Goal: Transaction & Acquisition: Book appointment/travel/reservation

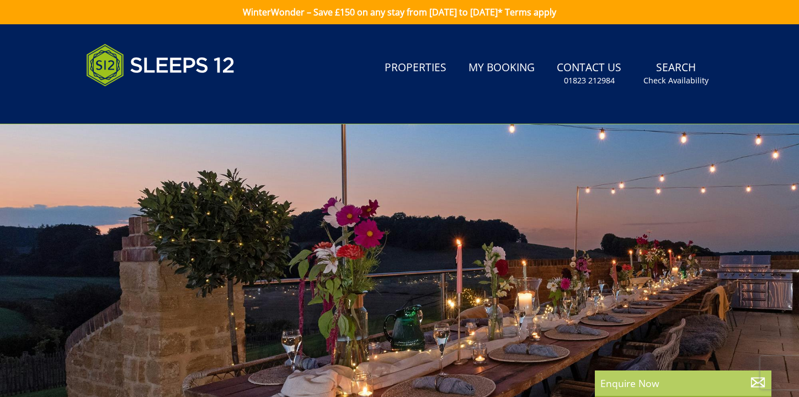
click at [754, 380] on icon at bounding box center [758, 382] width 16 height 16
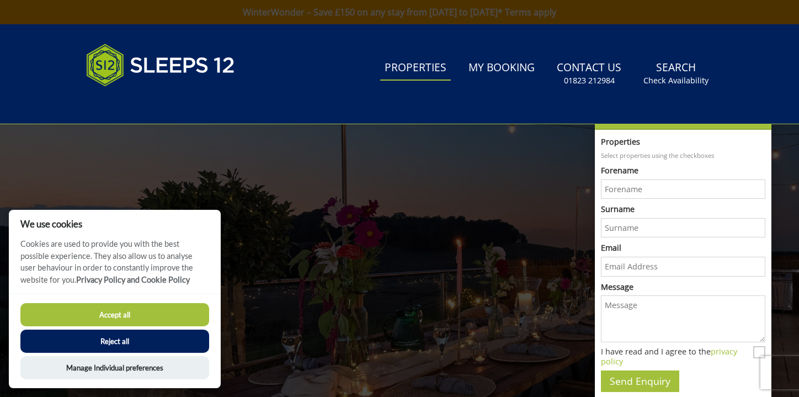
click at [420, 68] on link "Properties" at bounding box center [415, 68] width 71 height 25
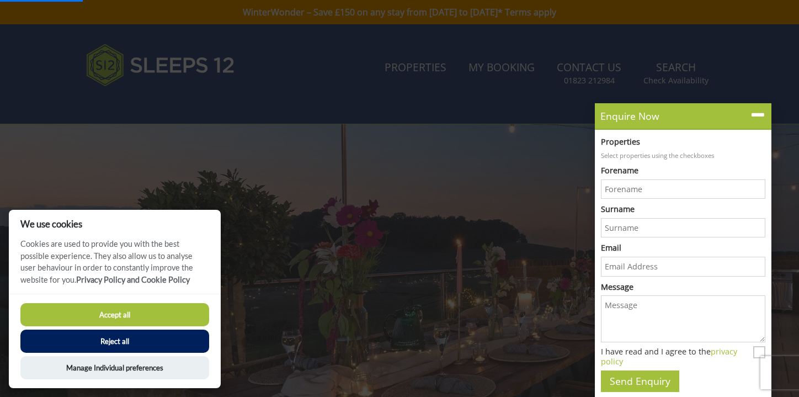
click at [122, 317] on button "Accept all" at bounding box center [114, 314] width 189 height 23
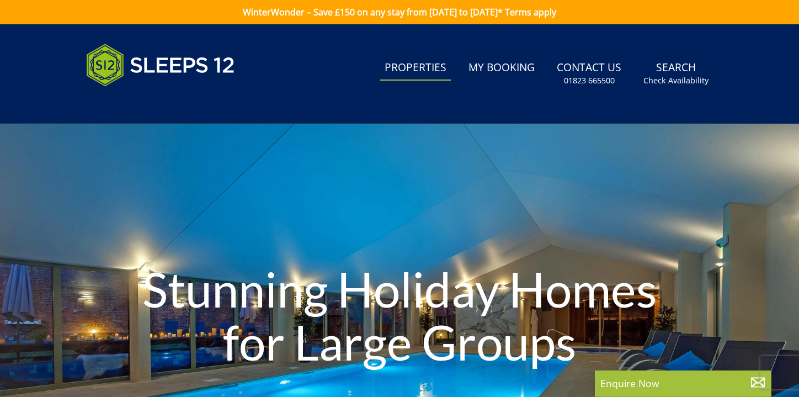
click at [756, 114] on header "Search Menu Properties My Booking Contact Us 01823 665500 Search Check Availabi…" at bounding box center [399, 74] width 799 height 100
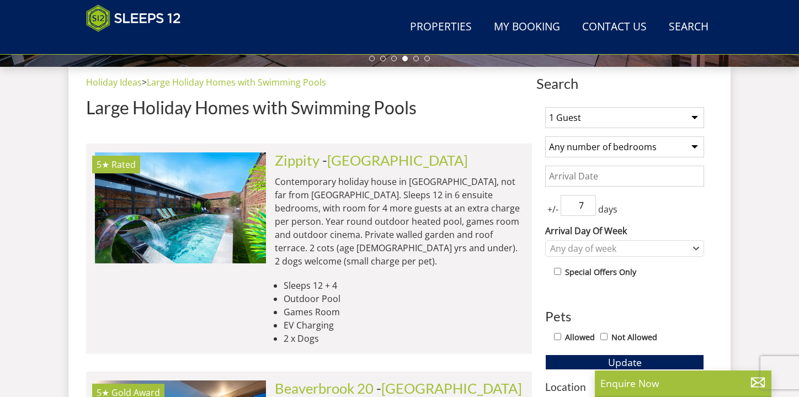
scroll to position [399, 0]
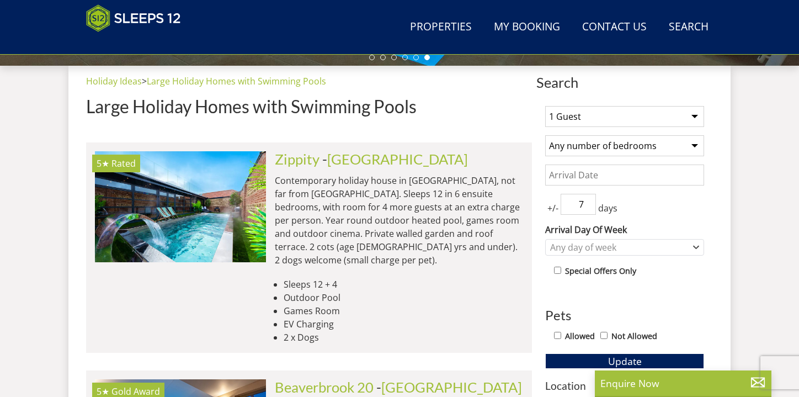
click at [691, 116] on select "1 Guest 2 Guests 3 Guests 4 Guests 5 Guests 6 Guests 7 Guests 8 Guests 9 Guests…" at bounding box center [624, 116] width 159 height 21
select select "4"
click at [685, 144] on select "Any number of bedrooms 4 Bedrooms 5 Bedrooms 6 Bedrooms 7 Bedrooms 8 Bedrooms 9…" at bounding box center [624, 145] width 159 height 21
select select "4"
click at [658, 176] on input "Date" at bounding box center [624, 174] width 159 height 21
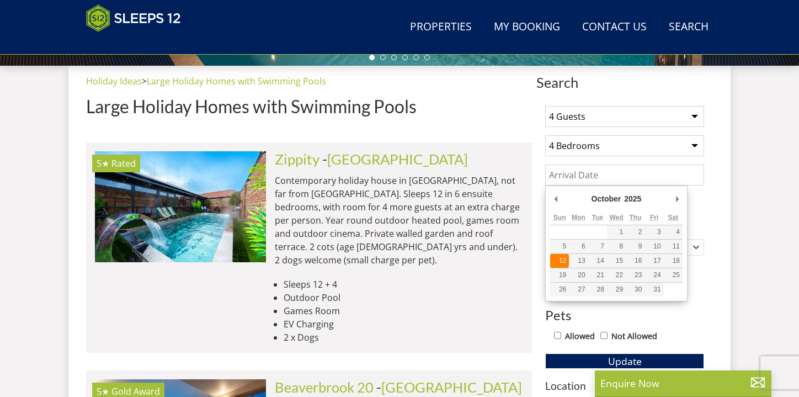
type input "[DATE]"
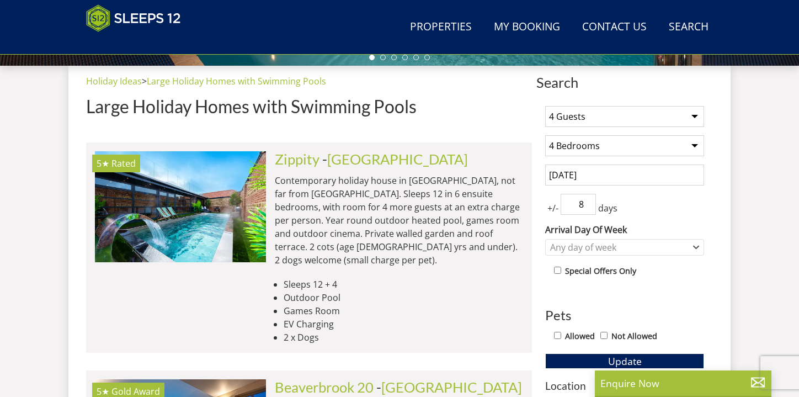
click at [588, 201] on input "8" at bounding box center [578, 204] width 35 height 21
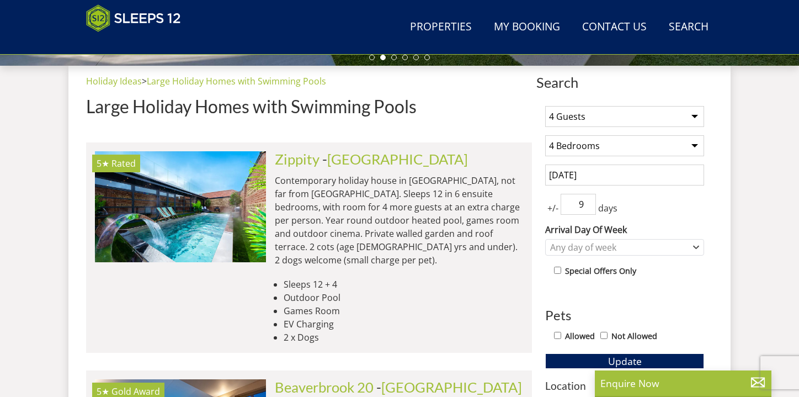
click at [588, 200] on input "9" at bounding box center [578, 204] width 35 height 21
click at [588, 200] on input "10" at bounding box center [578, 204] width 35 height 21
click at [588, 200] on input "11" at bounding box center [578, 204] width 35 height 21
click at [588, 200] on input "12" at bounding box center [578, 204] width 35 height 21
click at [588, 208] on input "11" at bounding box center [578, 204] width 35 height 21
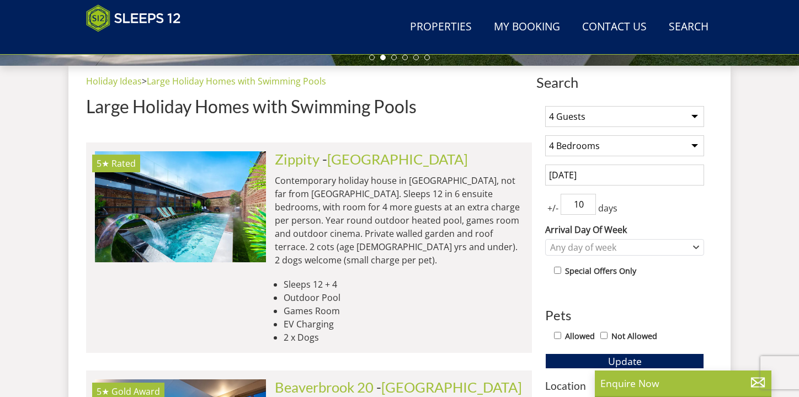
click at [588, 208] on input "10" at bounding box center [578, 204] width 35 height 21
click at [588, 208] on input "9" at bounding box center [578, 204] width 35 height 21
click at [588, 208] on input "8" at bounding box center [578, 204] width 35 height 21
click at [588, 208] on input "7" at bounding box center [578, 204] width 35 height 21
click at [588, 208] on input "6" at bounding box center [578, 204] width 35 height 21
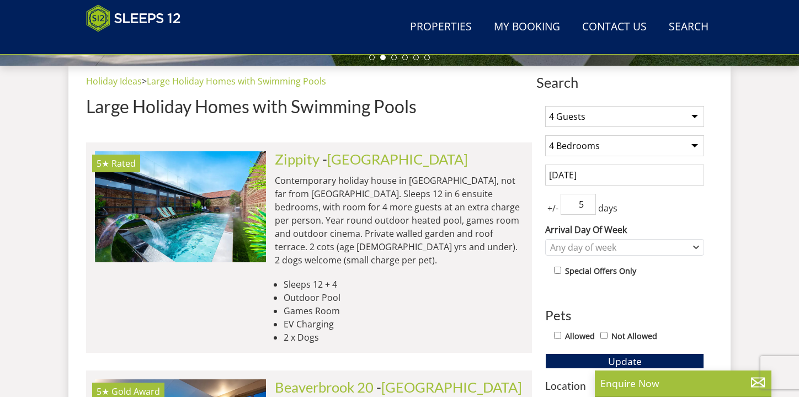
click at [588, 208] on input "5" at bounding box center [578, 204] width 35 height 21
type input "4"
click at [588, 208] on input "4" at bounding box center [578, 204] width 35 height 21
click at [689, 246] on div "Any day of week" at bounding box center [618, 247] width 143 height 12
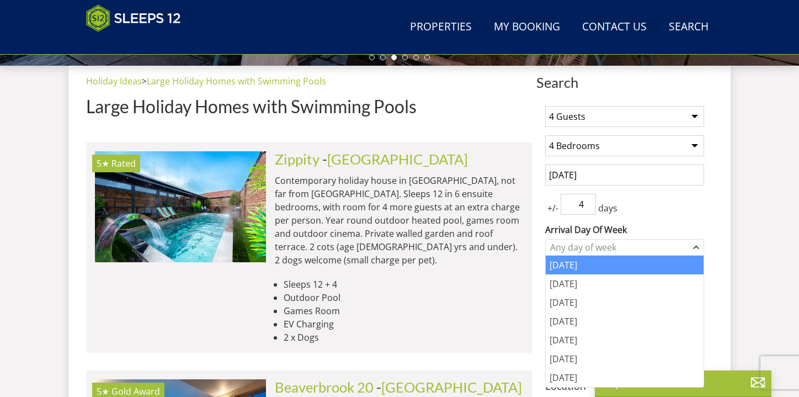
click at [599, 267] on div "[DATE]" at bounding box center [625, 264] width 158 height 19
click at [605, 266] on div "[DATE]" at bounding box center [625, 264] width 158 height 19
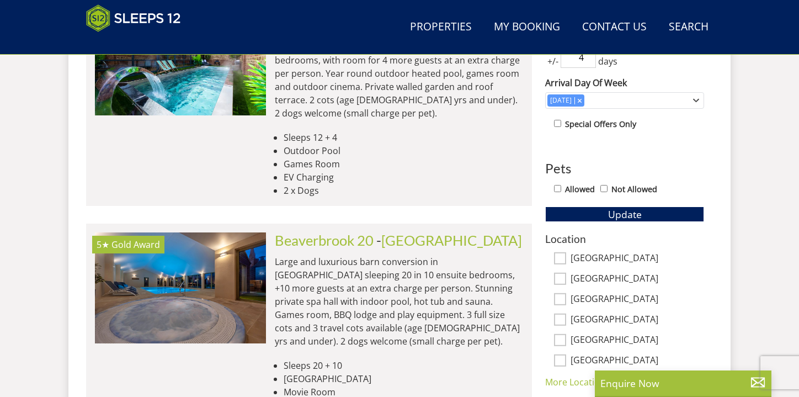
scroll to position [549, 0]
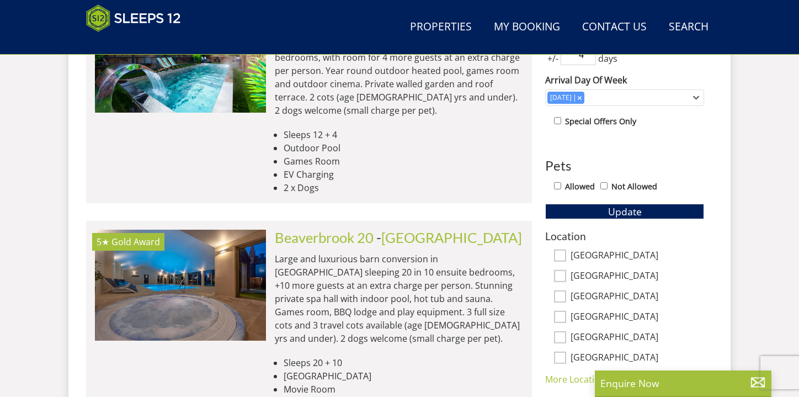
click at [567, 292] on div "[GEOGRAPHIC_DATA]" at bounding box center [624, 297] width 159 height 12
click at [561, 299] on input "[GEOGRAPHIC_DATA]" at bounding box center [560, 296] width 12 height 12
checkbox input "true"
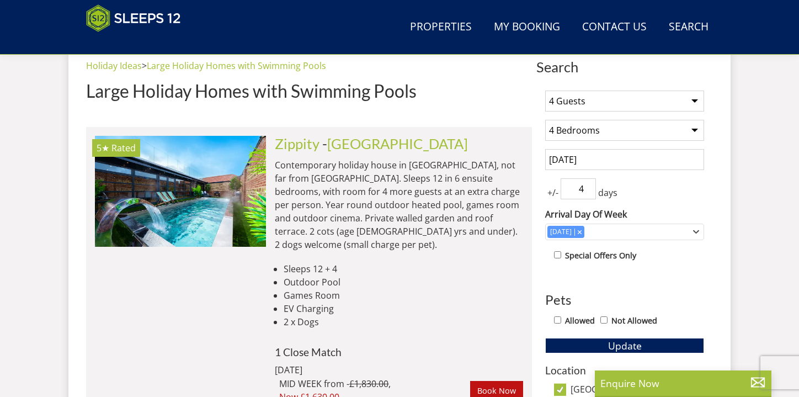
scroll to position [525, 0]
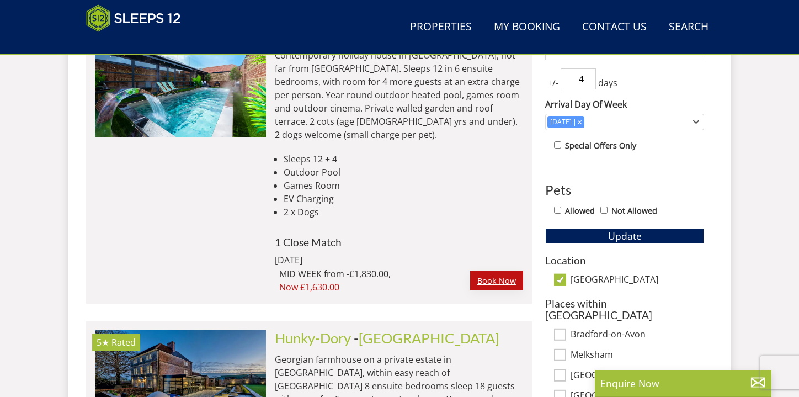
click at [495, 271] on link "Book Now" at bounding box center [496, 280] width 53 height 19
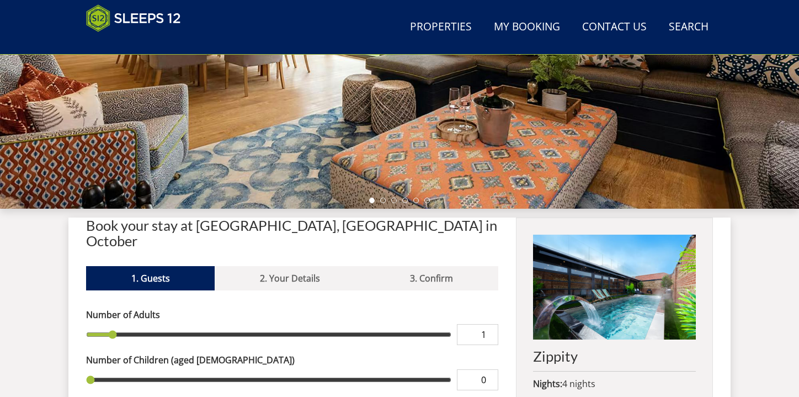
scroll to position [320, 0]
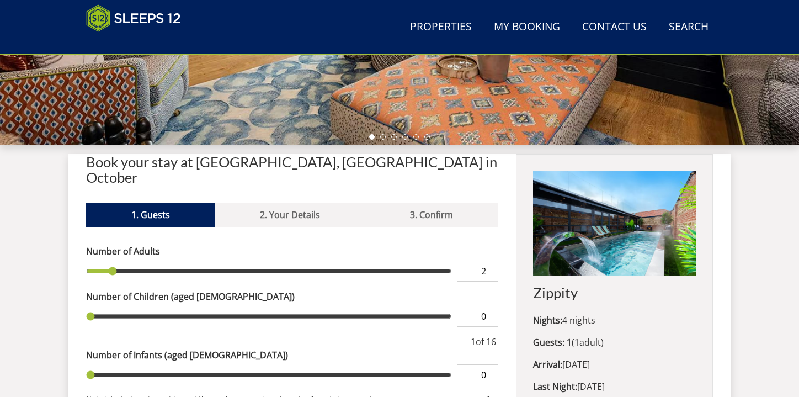
type input "2"
click at [489, 260] on input "2" at bounding box center [477, 270] width 41 height 21
type input "2"
type input "3"
click at [489, 260] on input "3" at bounding box center [477, 270] width 41 height 21
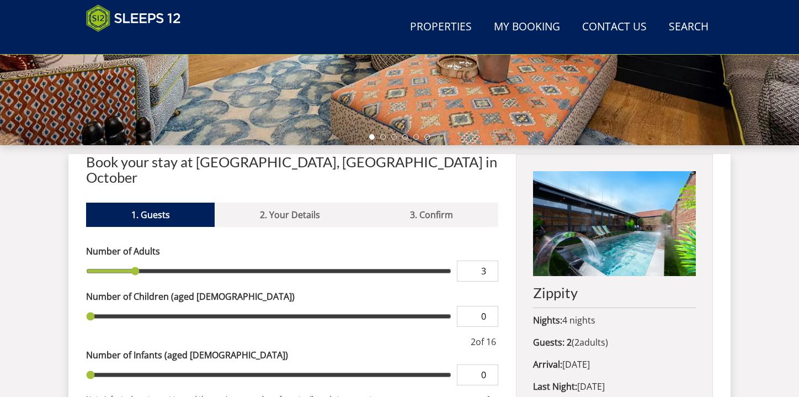
type input "3"
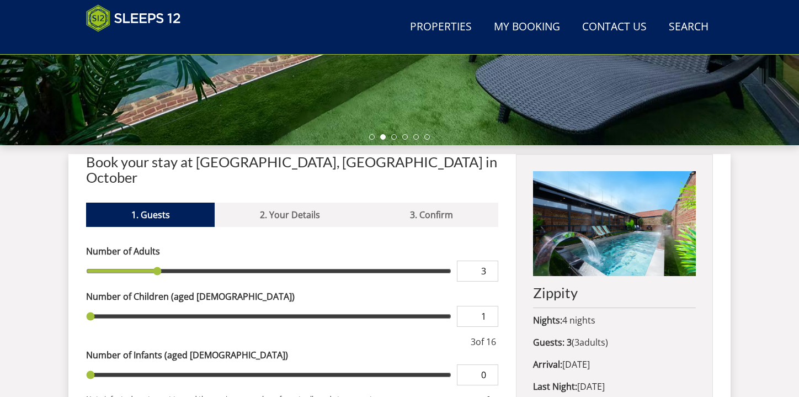
type input "1"
click at [489, 306] on input "1" at bounding box center [477, 316] width 41 height 21
type input "1"
type input "2"
click at [489, 306] on input "2" at bounding box center [477, 316] width 41 height 21
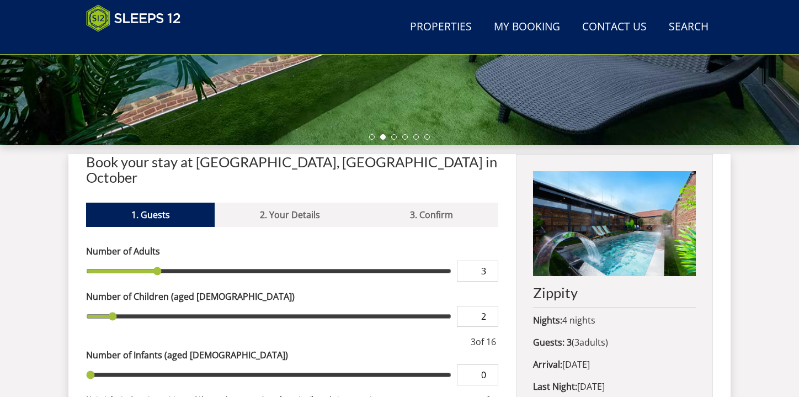
type input "2"
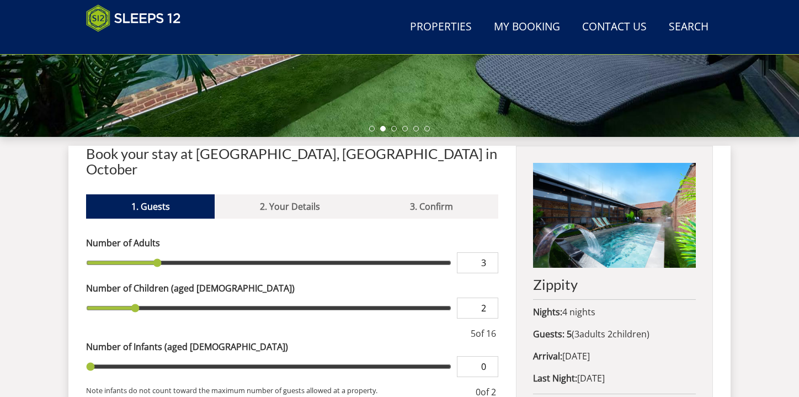
scroll to position [472, 0]
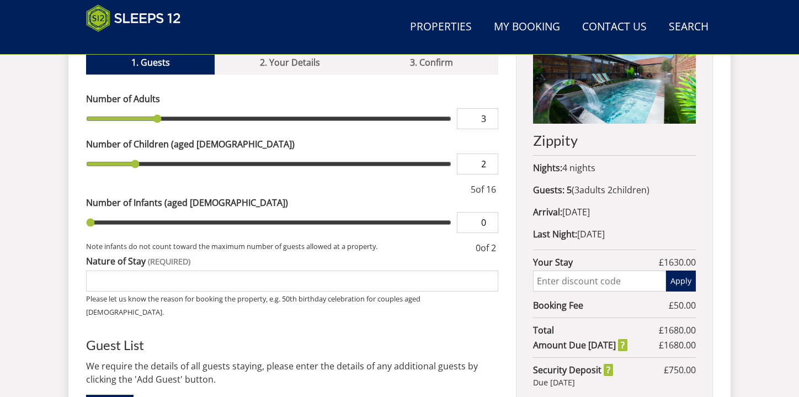
click at [281, 270] on input "Nature of Stay" at bounding box center [292, 280] width 412 height 21
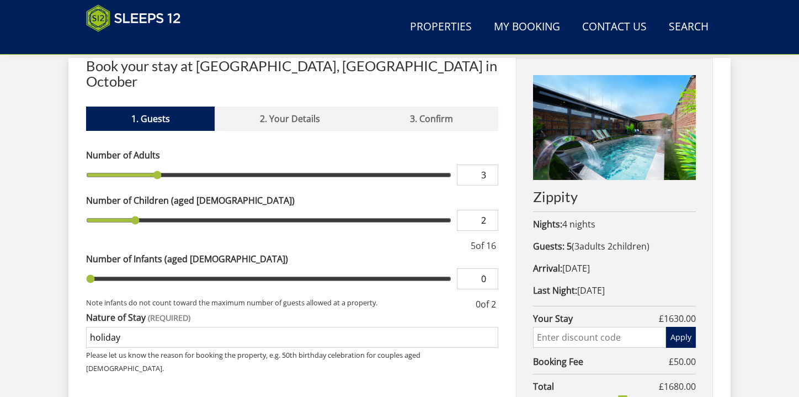
scroll to position [459, 0]
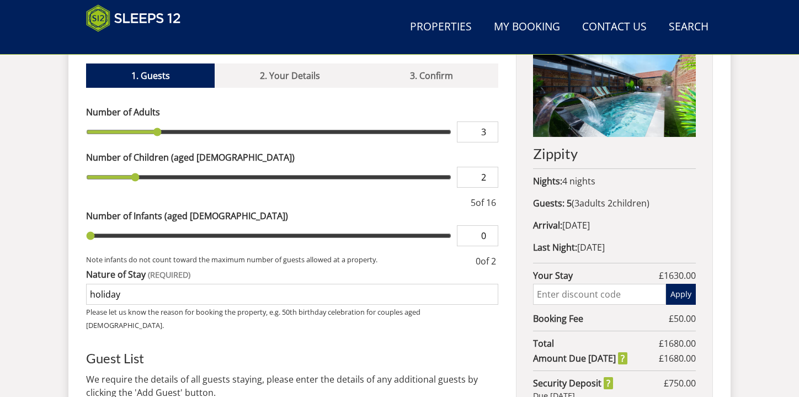
type input "holiday"
type input "1"
click at [490, 167] on input "1" at bounding box center [477, 177] width 41 height 21
type input "1"
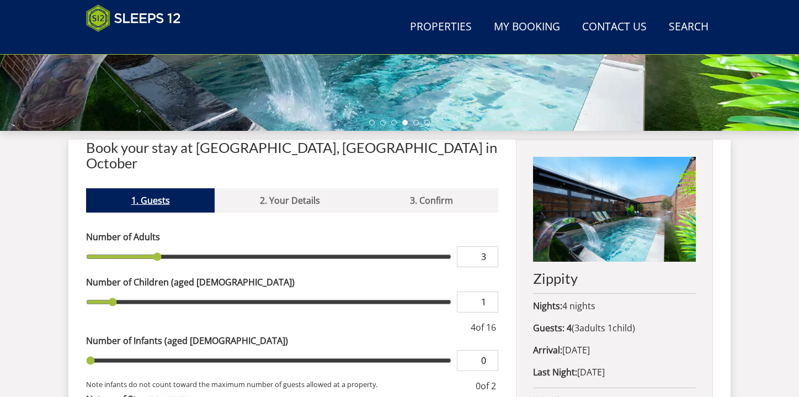
scroll to position [205, 0]
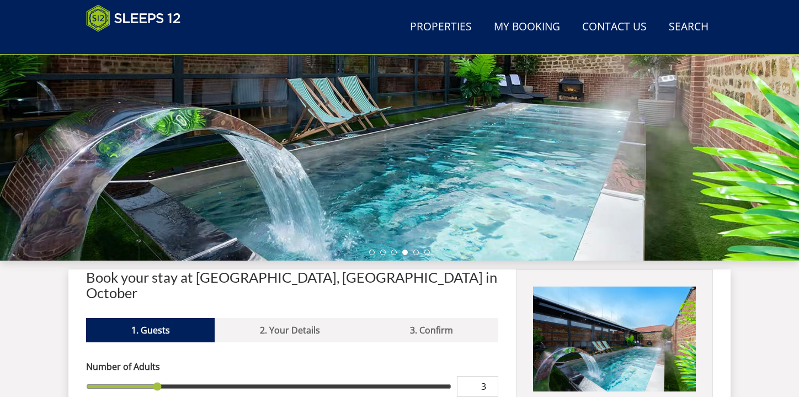
select select "4"
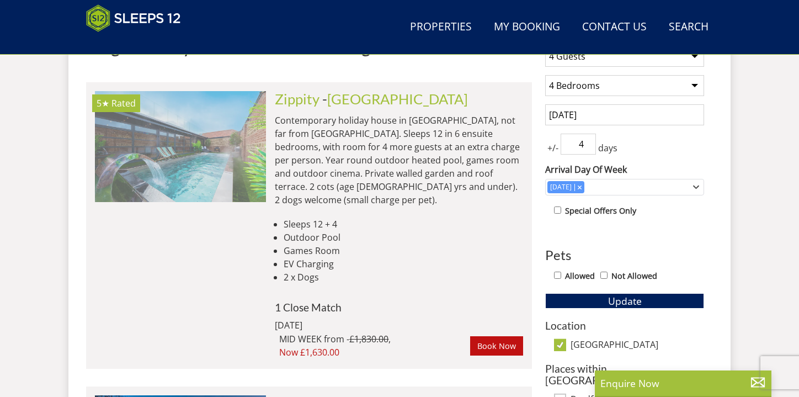
scroll to position [393, 0]
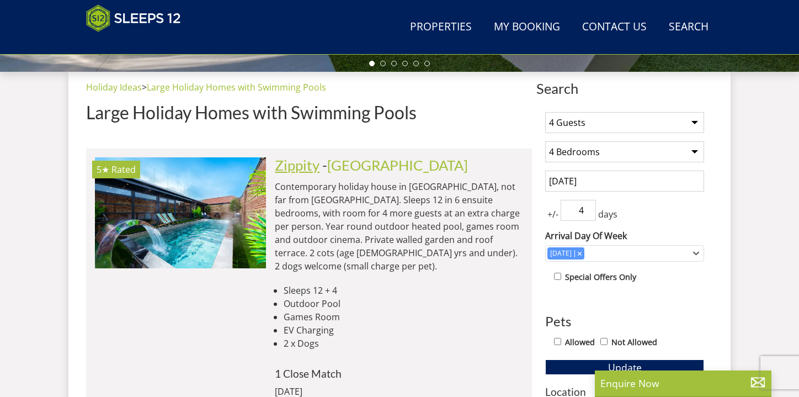
click at [284, 167] on link "Zippity" at bounding box center [297, 165] width 45 height 17
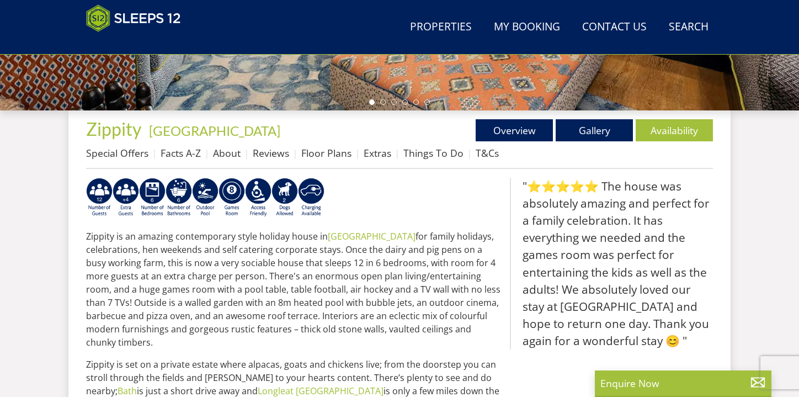
scroll to position [354, 0]
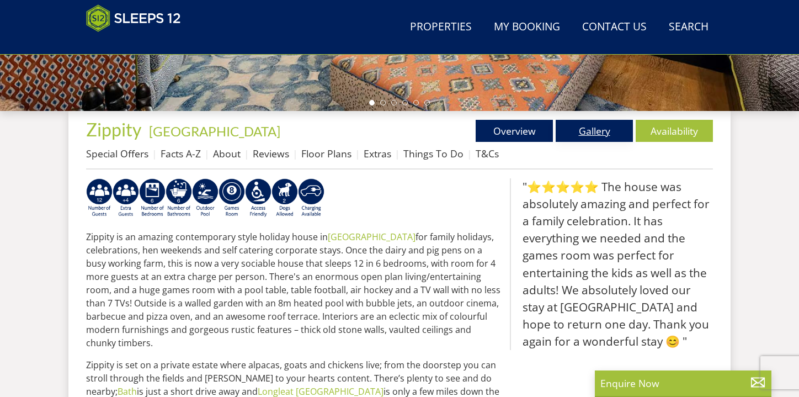
click at [577, 131] on link "Gallery" at bounding box center [594, 131] width 77 height 22
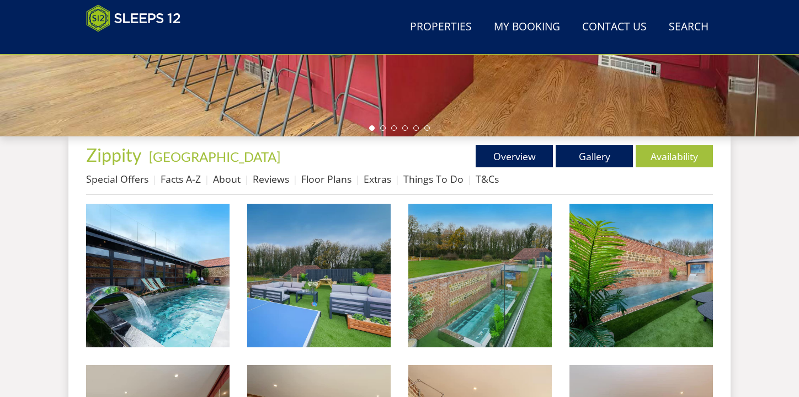
scroll to position [401, 0]
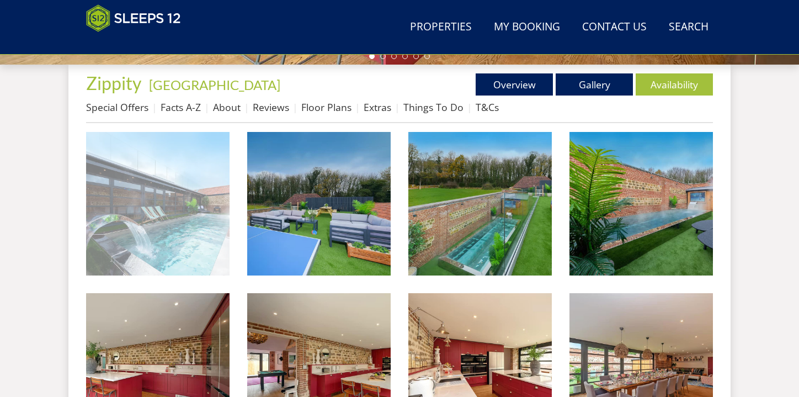
click at [221, 218] on img at bounding box center [157, 203] width 143 height 143
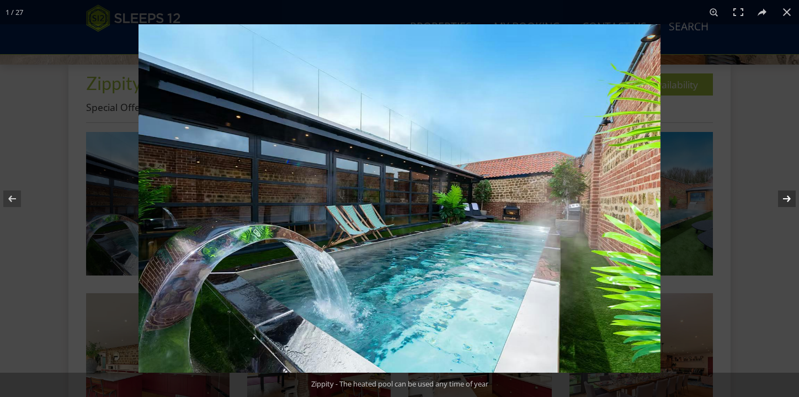
click at [784, 200] on button at bounding box center [779, 198] width 39 height 55
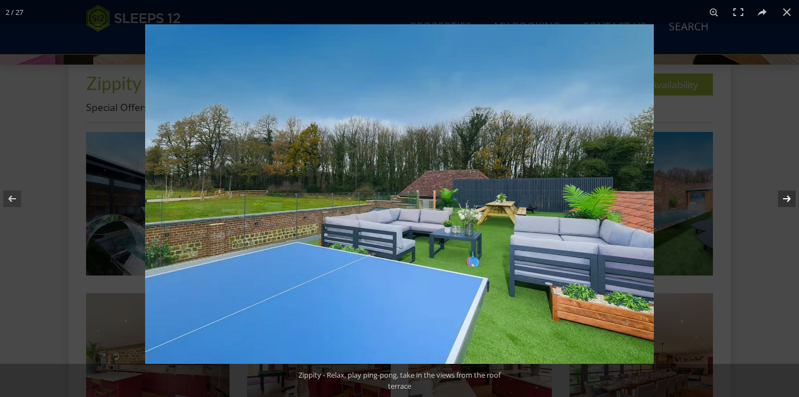
click at [785, 198] on button at bounding box center [779, 198] width 39 height 55
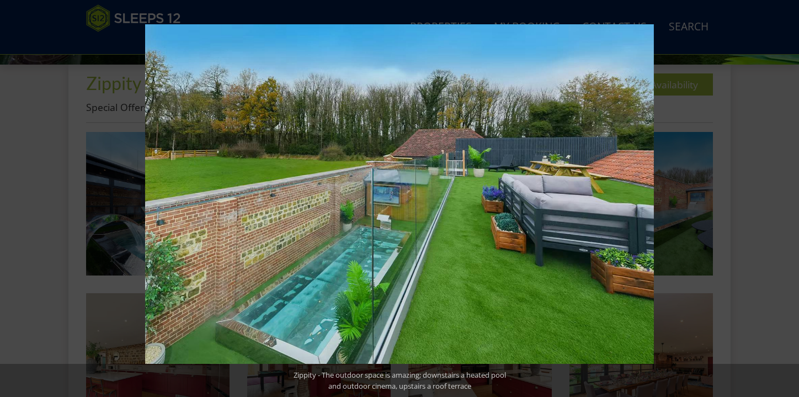
click at [785, 199] on button at bounding box center [779, 198] width 39 height 55
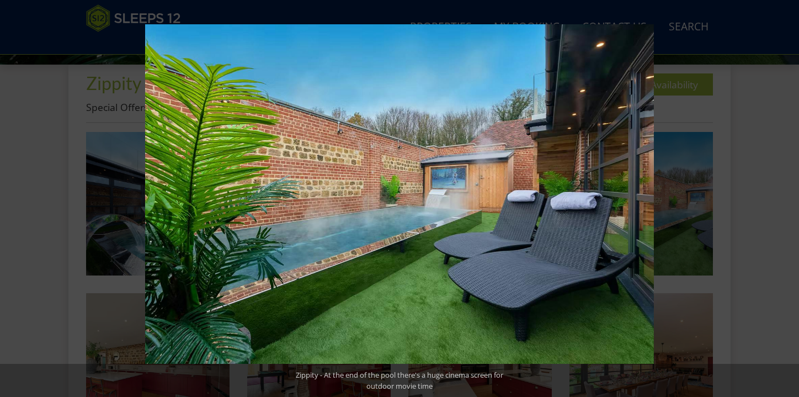
click at [785, 199] on button at bounding box center [779, 198] width 39 height 55
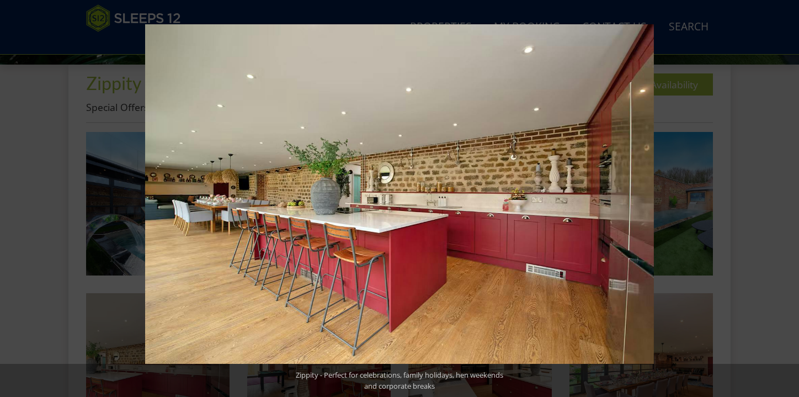
click at [785, 199] on button at bounding box center [779, 198] width 39 height 55
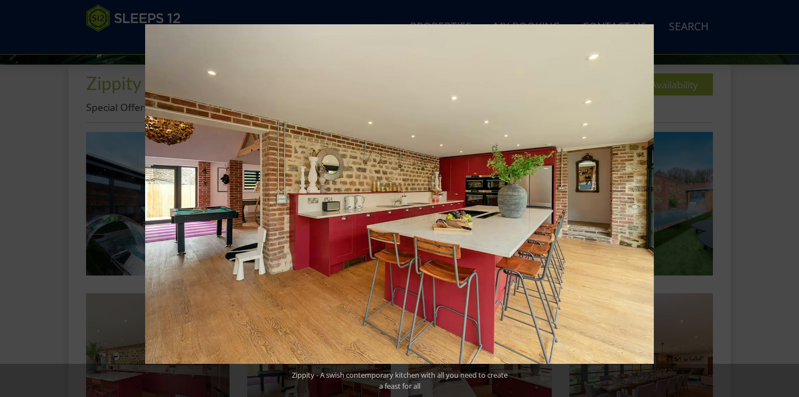
click at [785, 199] on button at bounding box center [779, 198] width 39 height 55
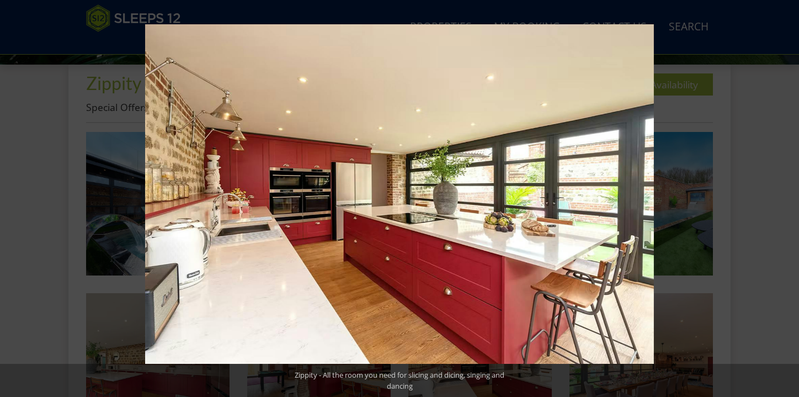
click at [785, 199] on button at bounding box center [779, 198] width 39 height 55
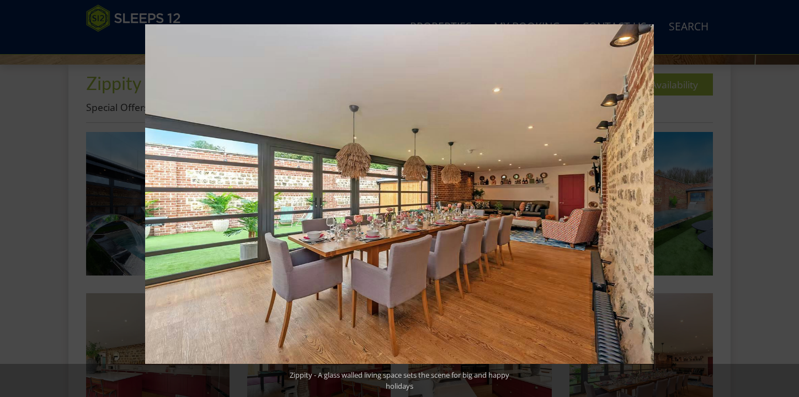
click at [785, 199] on button at bounding box center [779, 198] width 39 height 55
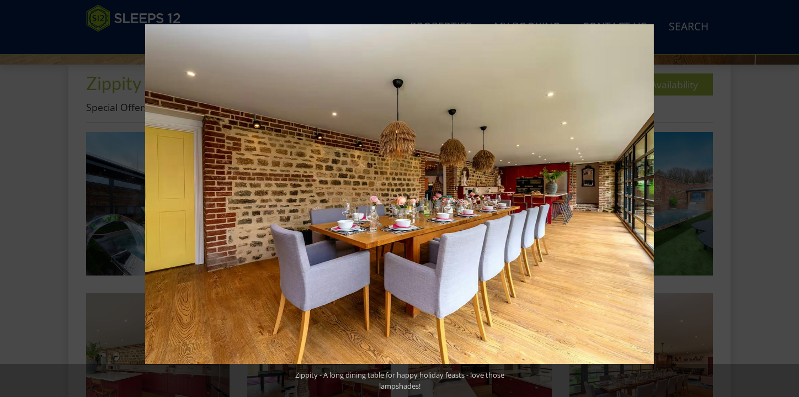
click at [785, 199] on button at bounding box center [779, 198] width 39 height 55
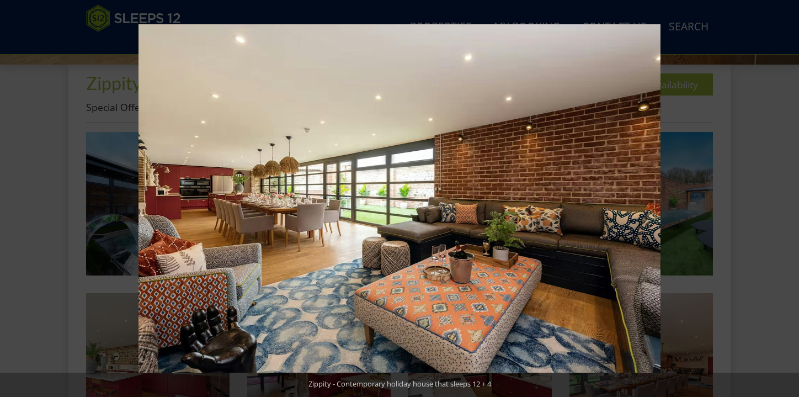
click at [785, 199] on button at bounding box center [779, 198] width 39 height 55
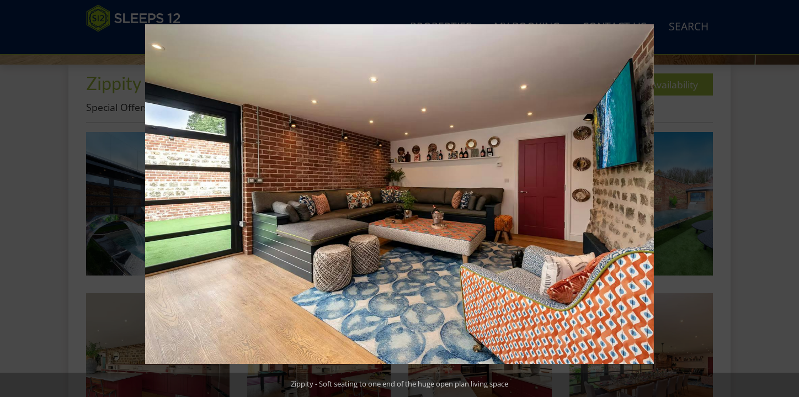
click at [785, 199] on button at bounding box center [779, 198] width 39 height 55
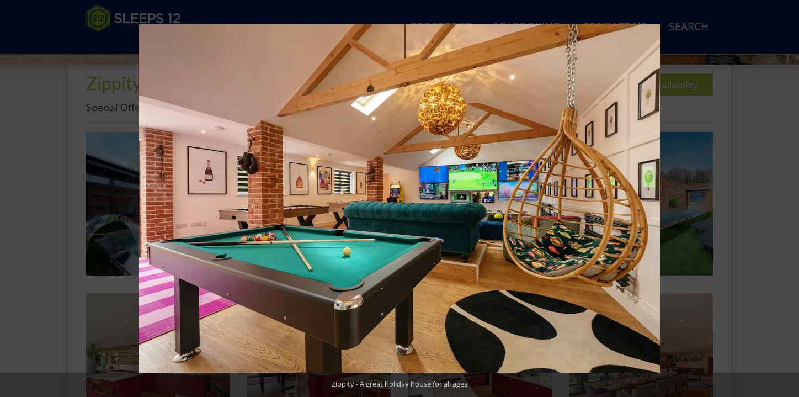
click at [785, 199] on button at bounding box center [779, 198] width 39 height 55
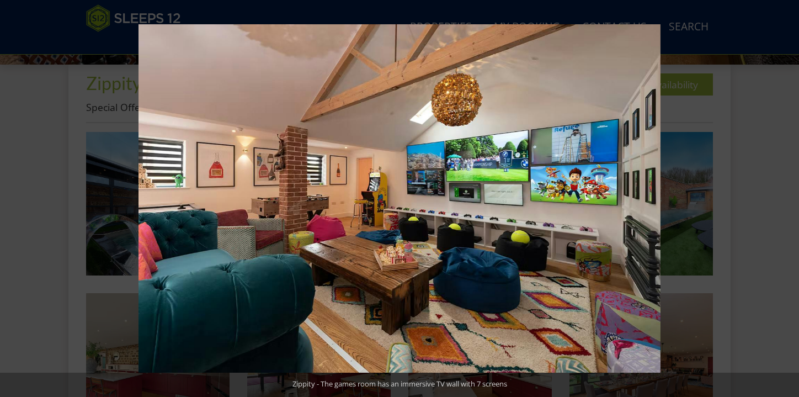
click at [785, 200] on button at bounding box center [779, 198] width 39 height 55
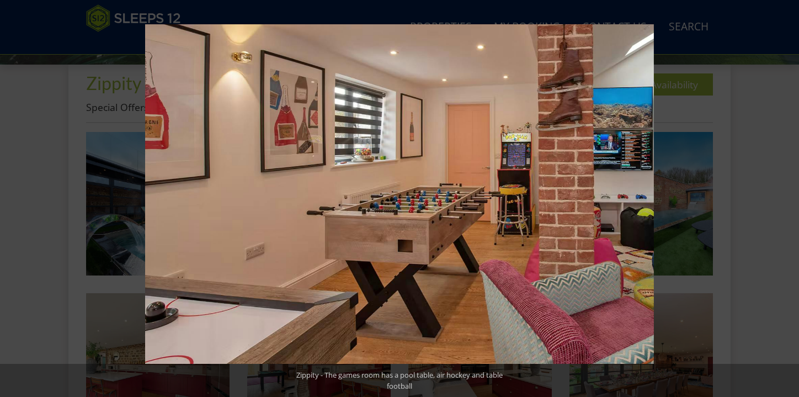
click at [785, 200] on button at bounding box center [779, 198] width 39 height 55
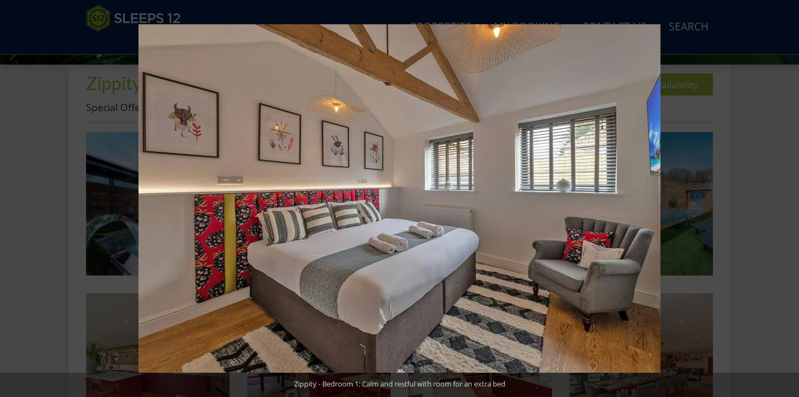
click at [785, 200] on button at bounding box center [779, 198] width 39 height 55
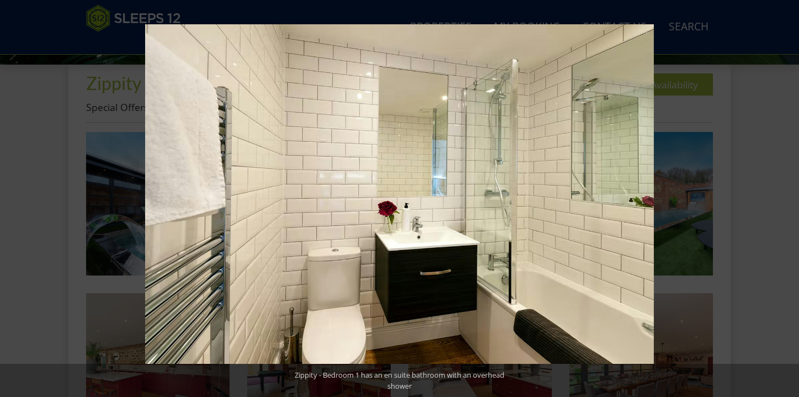
click at [785, 200] on button at bounding box center [779, 198] width 39 height 55
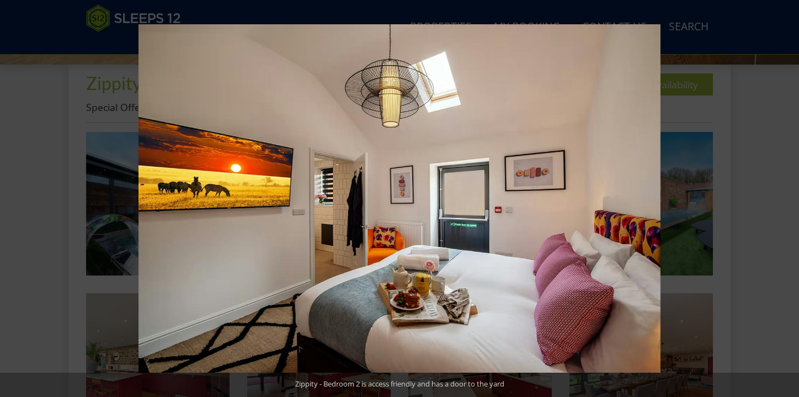
click at [785, 200] on button at bounding box center [779, 198] width 39 height 55
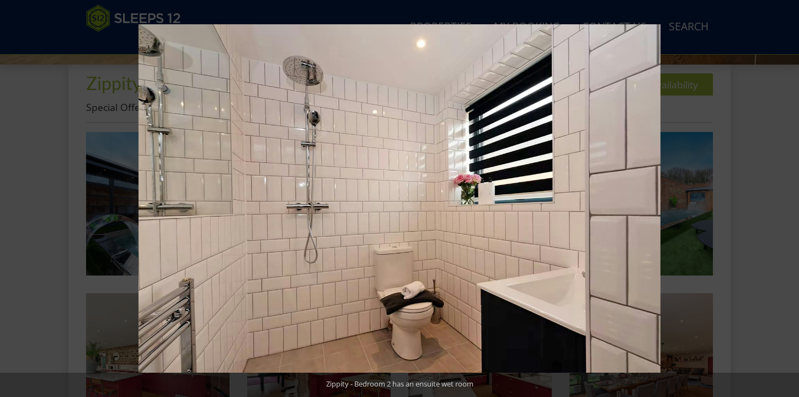
click at [785, 200] on button at bounding box center [779, 198] width 39 height 55
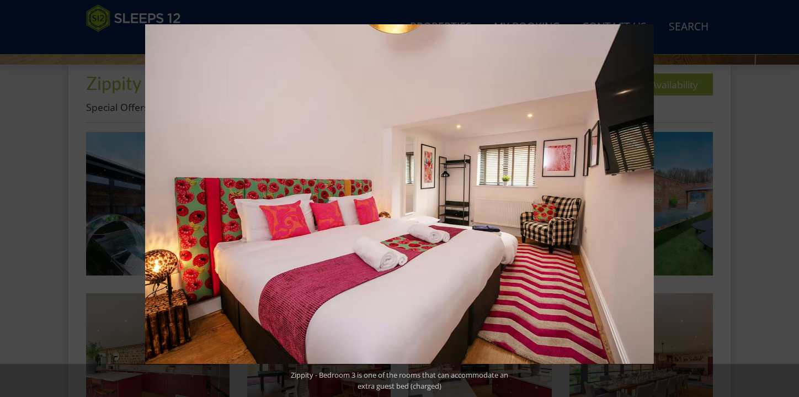
click at [785, 200] on button at bounding box center [779, 198] width 39 height 55
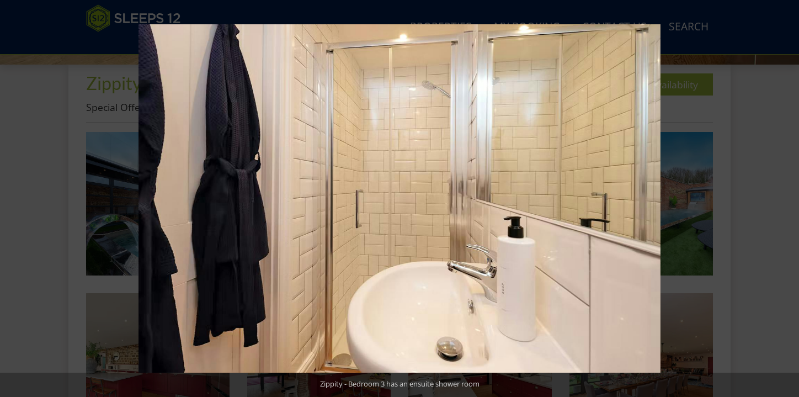
click at [785, 200] on button at bounding box center [779, 198] width 39 height 55
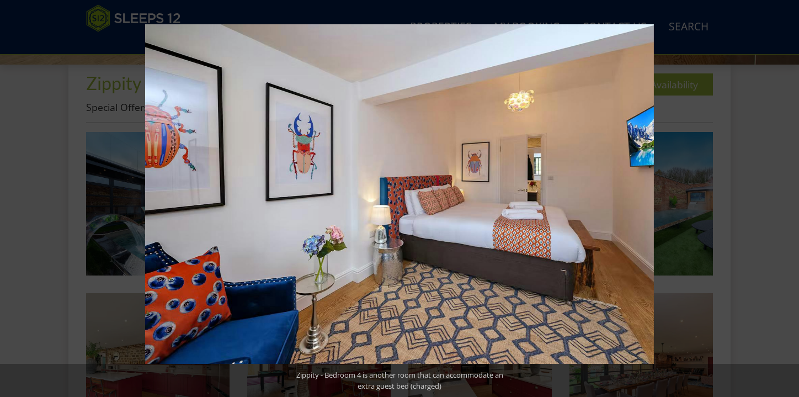
click at [785, 200] on button at bounding box center [779, 198] width 39 height 55
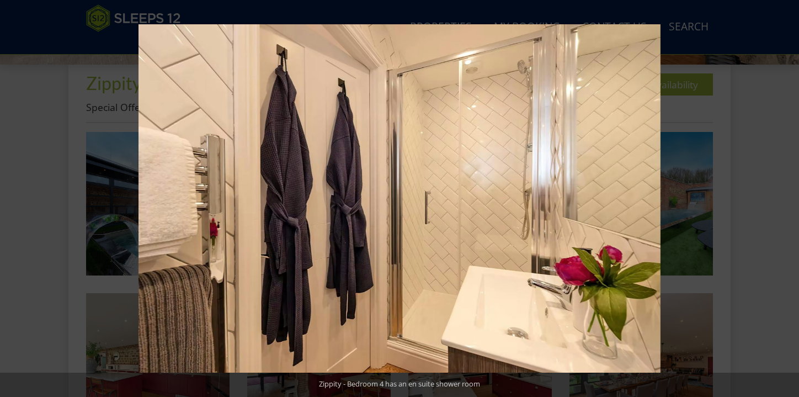
click at [785, 200] on button at bounding box center [779, 198] width 39 height 55
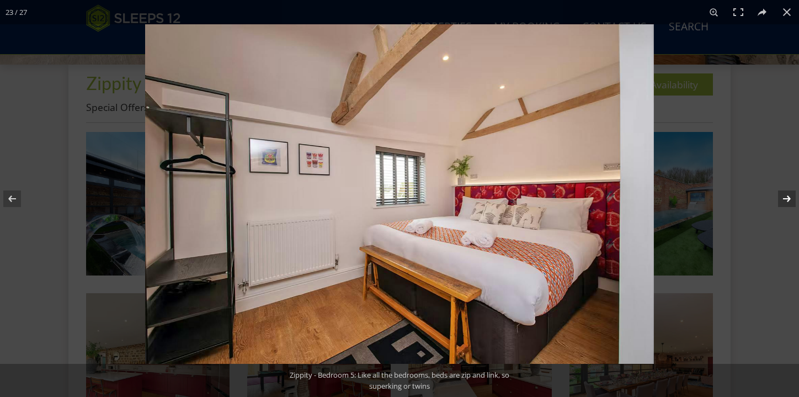
click at [785, 198] on button at bounding box center [779, 198] width 39 height 55
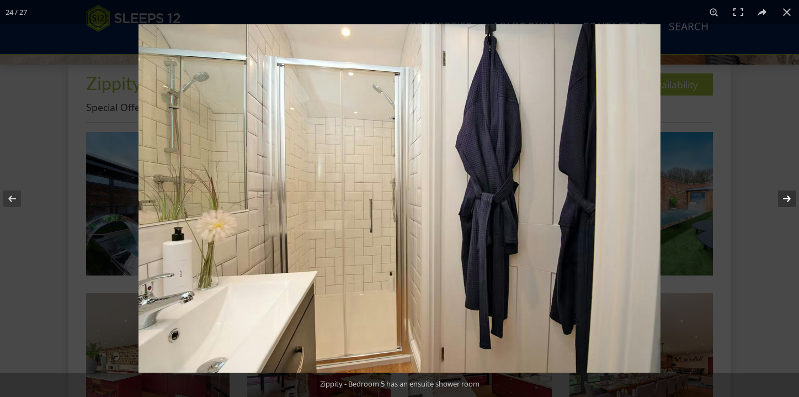
click at [785, 198] on button at bounding box center [779, 198] width 39 height 55
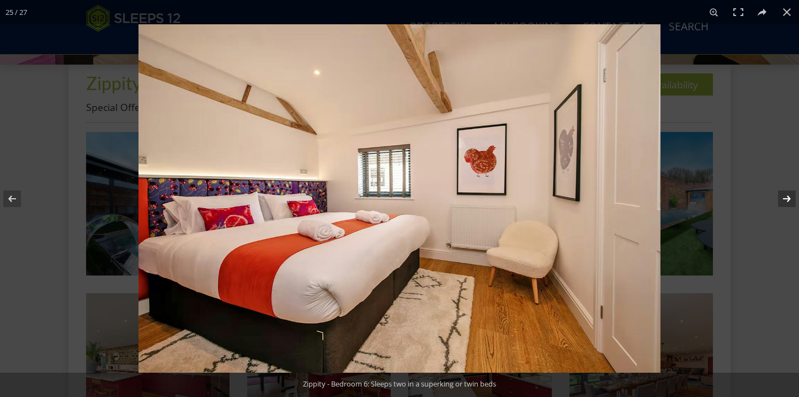
click at [785, 198] on button at bounding box center [779, 198] width 39 height 55
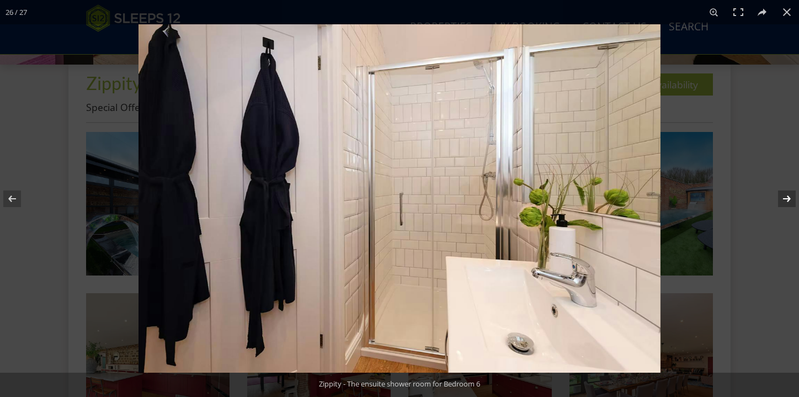
click at [785, 198] on button at bounding box center [779, 198] width 39 height 55
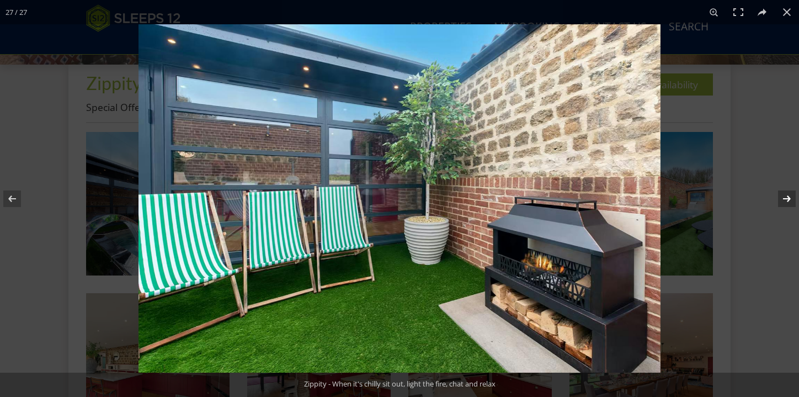
click at [785, 198] on button at bounding box center [779, 198] width 39 height 55
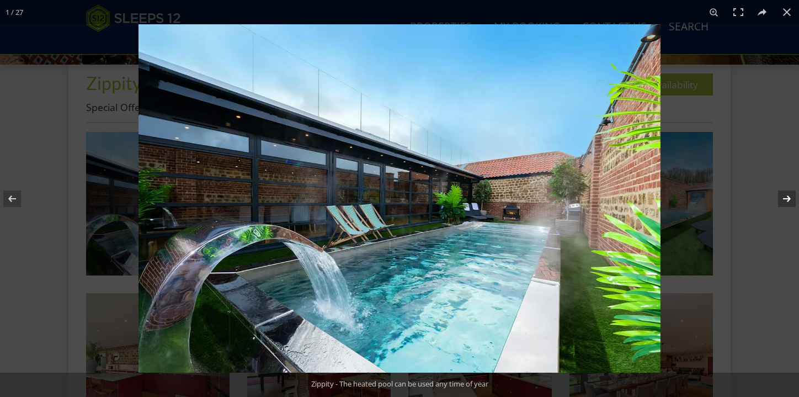
click at [785, 198] on button at bounding box center [779, 198] width 39 height 55
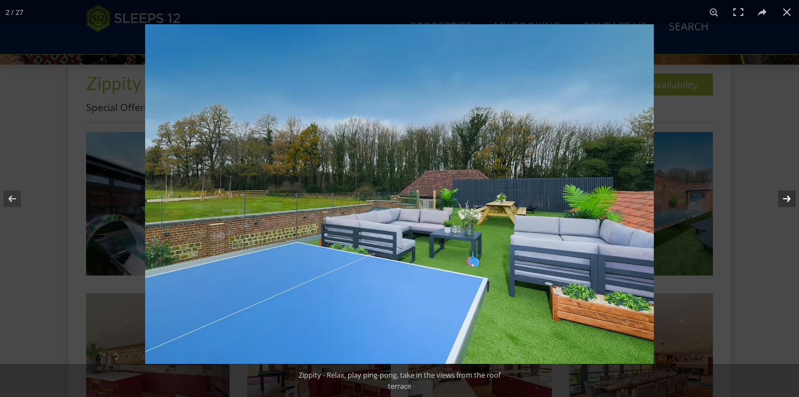
click at [785, 198] on button at bounding box center [779, 198] width 39 height 55
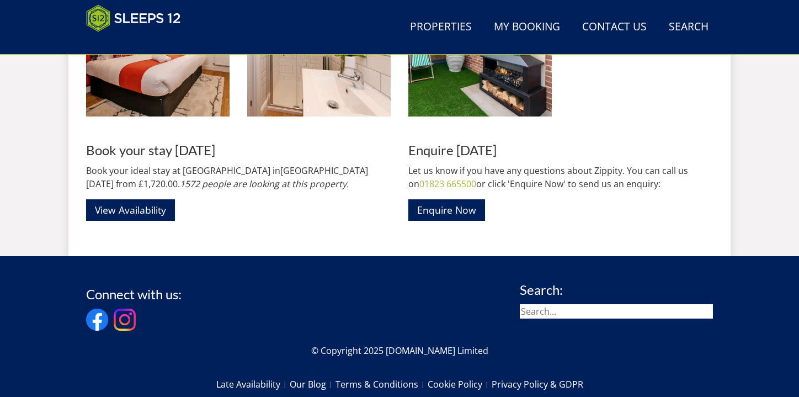
scroll to position [1432, 0]
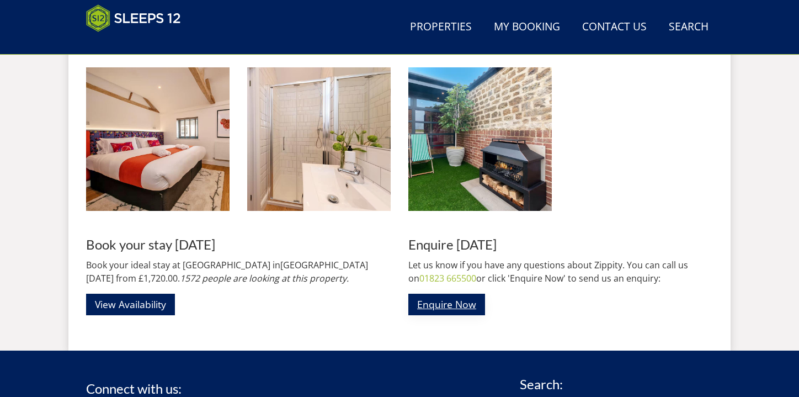
click at [468, 299] on link "Enquire Now" at bounding box center [446, 305] width 77 height 22
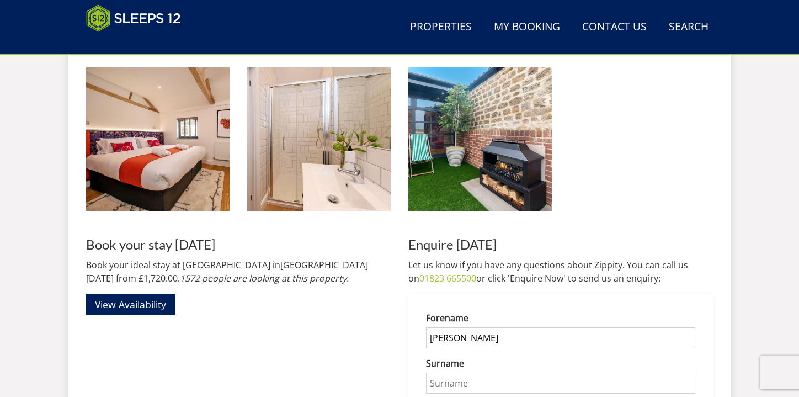
scroll to position [1475, 0]
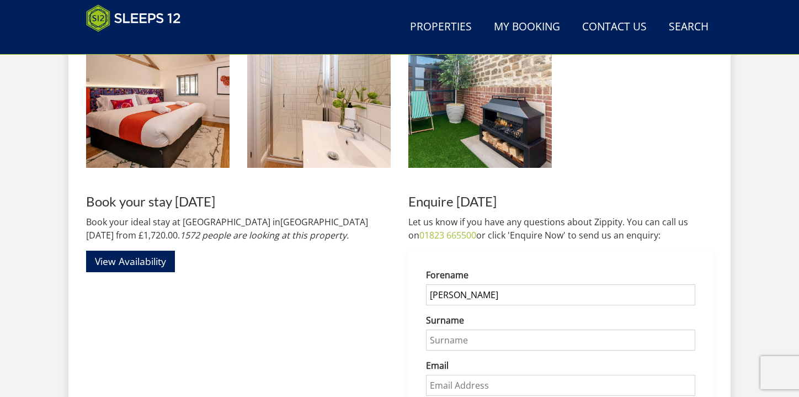
type input "[PERSON_NAME]"
click at [460, 343] on input "Surname" at bounding box center [560, 339] width 269 height 21
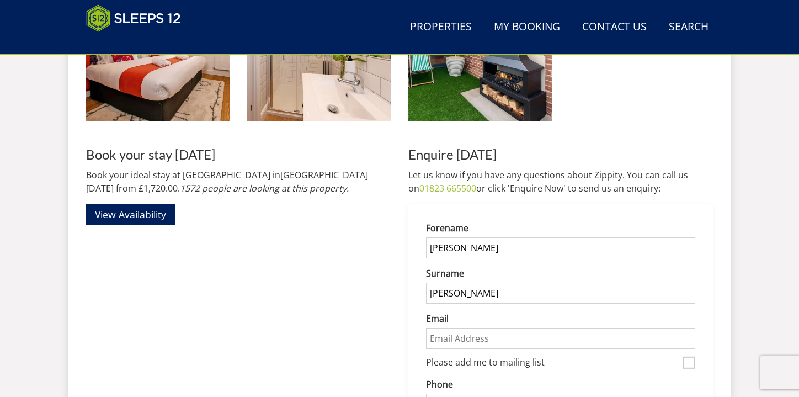
scroll to position [1522, 0]
type input "[PERSON_NAME]"
click at [467, 337] on input "Email" at bounding box center [560, 337] width 269 height 21
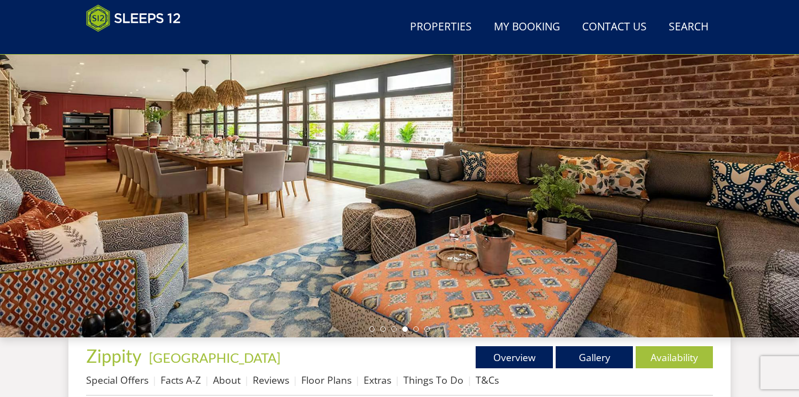
scroll to position [126, 0]
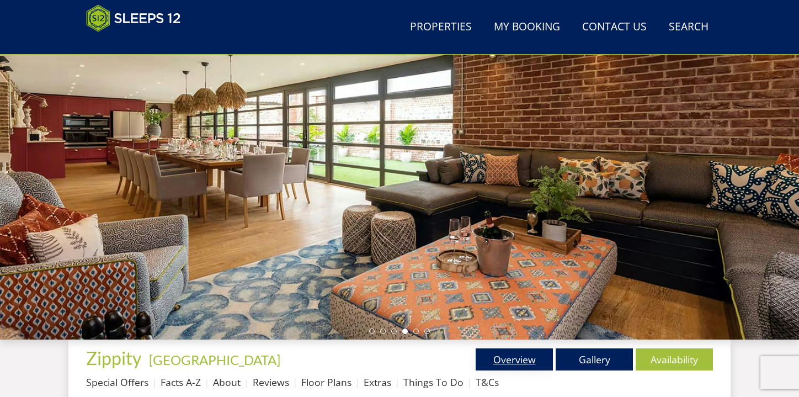
type input "[EMAIL_ADDRESS][DOMAIN_NAME]"
click at [513, 362] on link "Overview" at bounding box center [514, 359] width 77 height 22
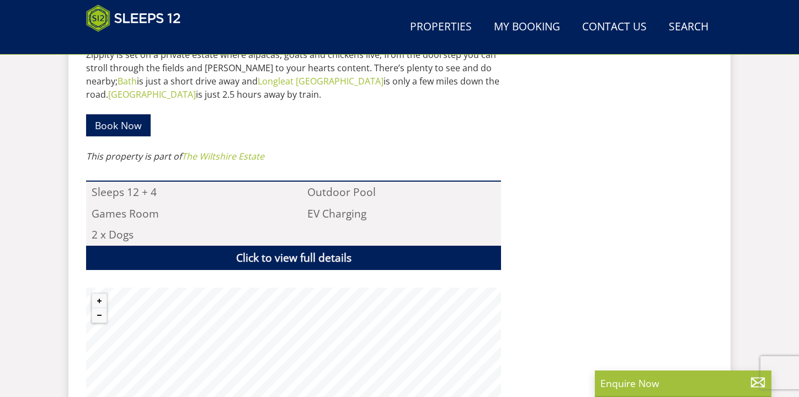
scroll to position [624, 0]
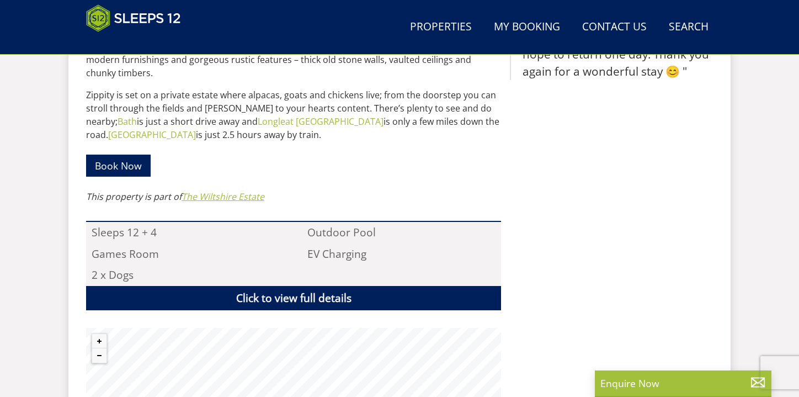
click at [222, 190] on link "The Wiltshire Estate" at bounding box center [223, 196] width 83 height 12
